Goal: Information Seeking & Learning: Learn about a topic

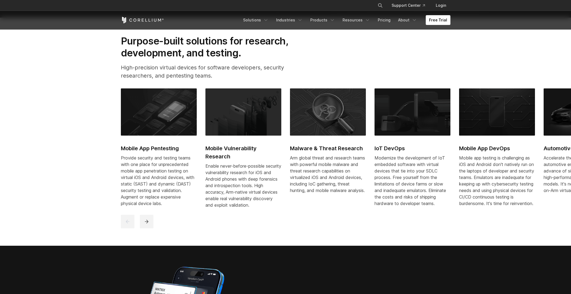
scroll to position [271, 0]
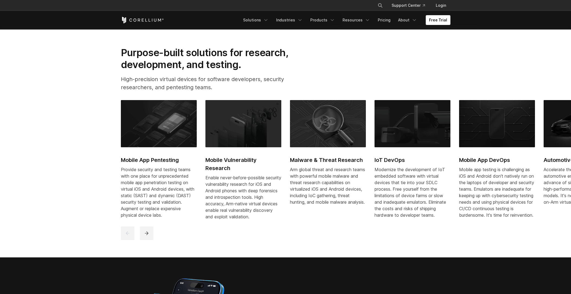
click at [142, 159] on h2 "Mobile App Pentesting" at bounding box center [159, 160] width 76 height 8
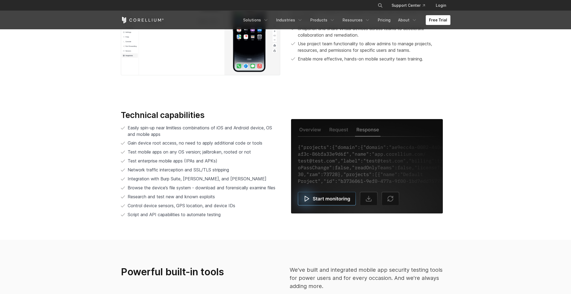
scroll to position [1104, 0]
drag, startPoint x: 219, startPoint y: 160, endPoint x: 124, endPoint y: 161, distance: 94.6
click at [124, 161] on li "Test enterprise mobile apps (IPAs and APKs)" at bounding box center [200, 160] width 159 height 7
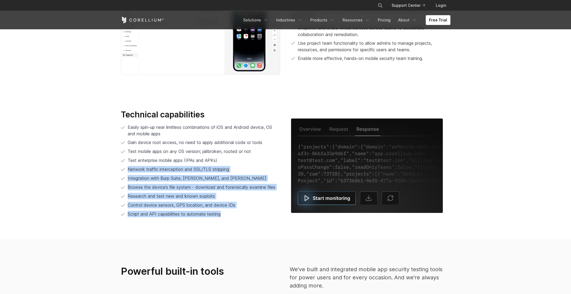
drag, startPoint x: 127, startPoint y: 170, endPoint x: 238, endPoint y: 219, distance: 121.4
click at [238, 219] on div "Technical capabilities Easily spin-up near limitless combinations of iOS and An…" at bounding box center [200, 165] width 170 height 112
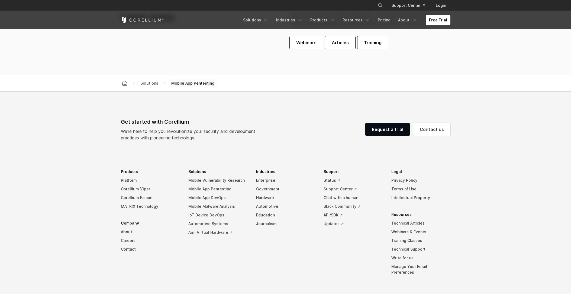
scroll to position [1710, 0]
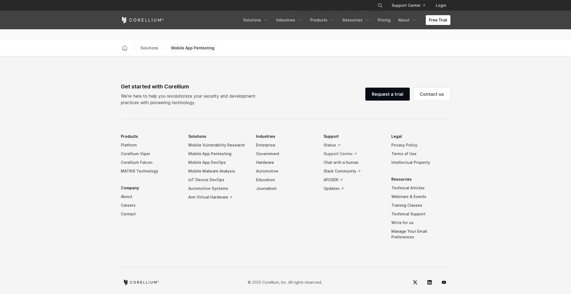
click at [332, 154] on link "Support Center ↗" at bounding box center [352, 153] width 59 height 9
